Goal: Information Seeking & Learning: Learn about a topic

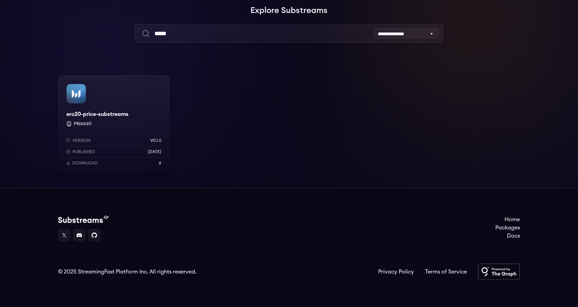
scroll to position [51, 0]
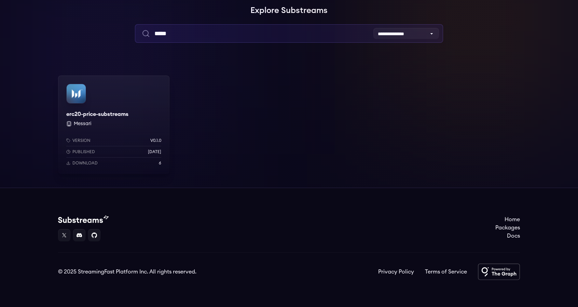
click at [209, 34] on input "*****" at bounding box center [289, 33] width 308 height 18
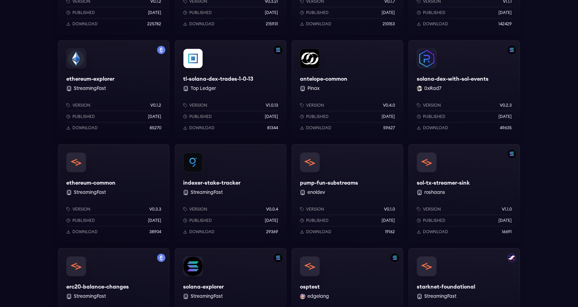
scroll to position [398, 0]
click at [78, 79] on div "ethereum-explorer StreamingFast Version v0.1.2 Published [DATE] Download 85270" at bounding box center [113, 89] width 111 height 98
